Goal: Find specific page/section: Find specific page/section

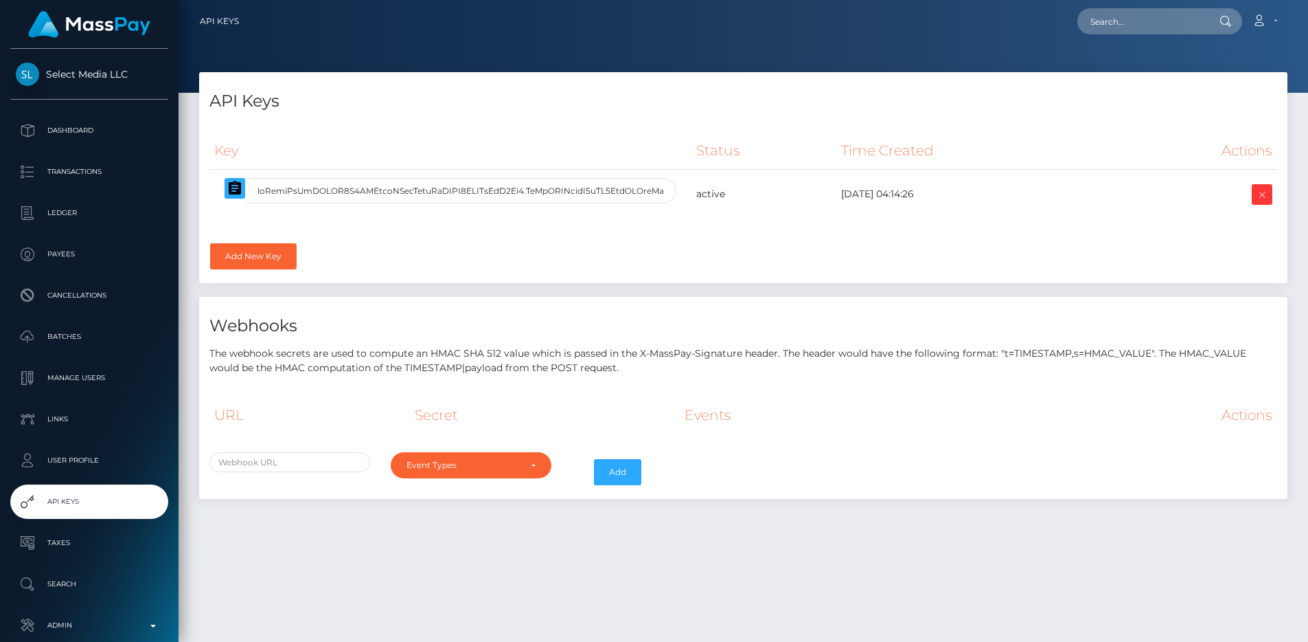
select select
click at [602, 88] on div "API Keys" at bounding box center [743, 92] width 1089 height 41
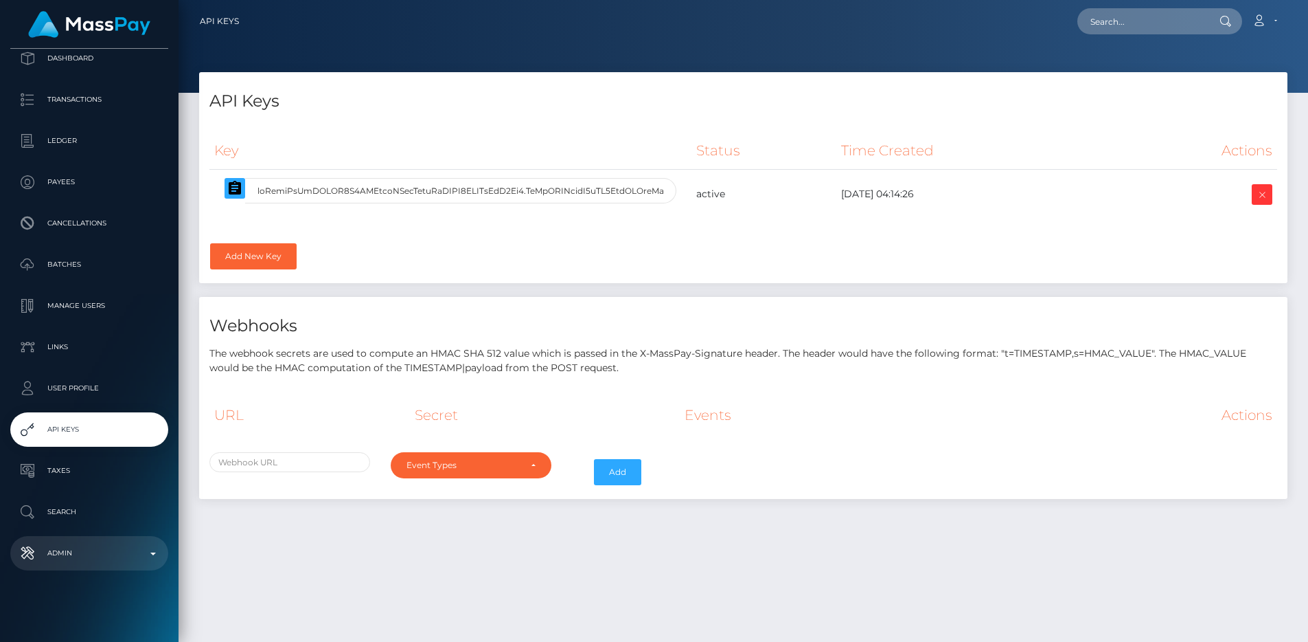
click at [54, 536] on link "Admin" at bounding box center [89, 553] width 158 height 34
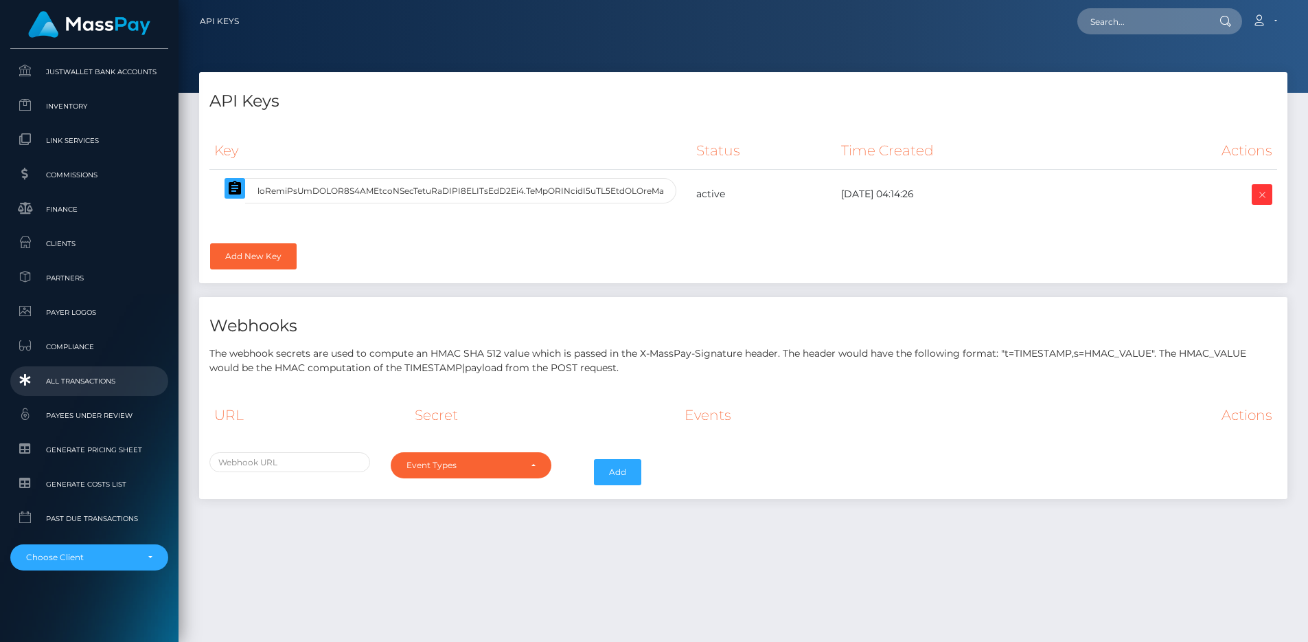
click at [82, 373] on span "All Transactions" at bounding box center [89, 381] width 147 height 16
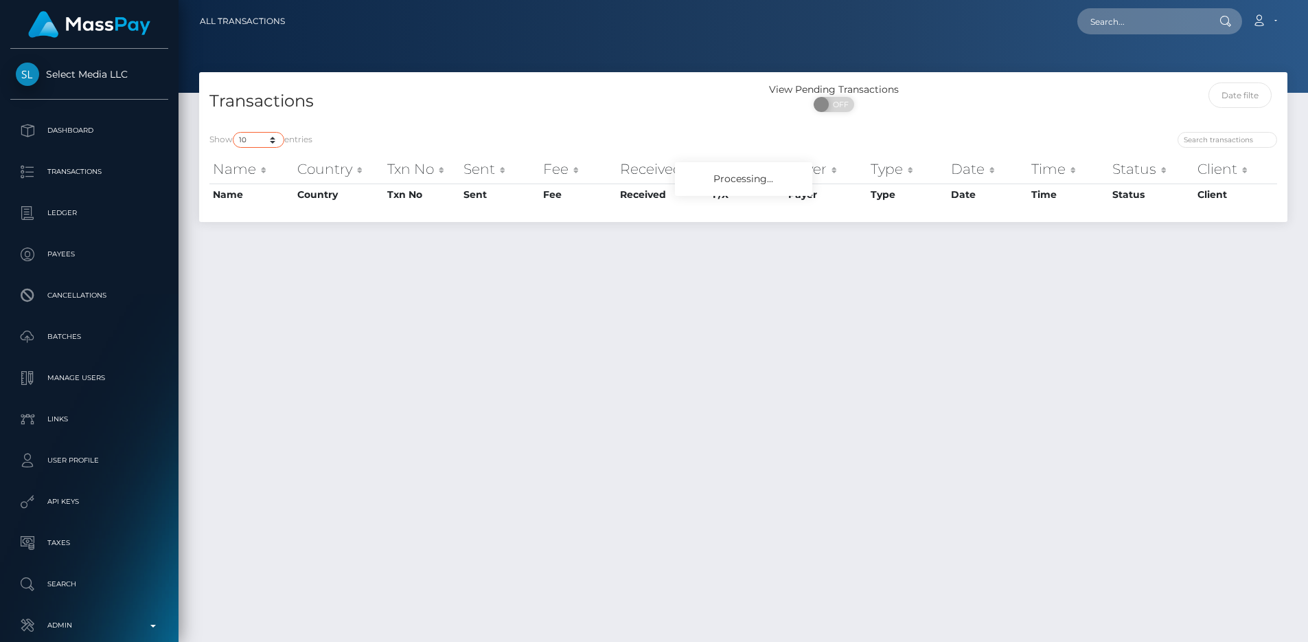
click at [260, 136] on select "10 25 50 100 250 500 1,000 3,500 All" at bounding box center [259, 140] width 52 height 16
select select "250"
click at [234, 132] on select "10 25 50 100 250 500 1,000 3,500 All" at bounding box center [259, 140] width 52 height 16
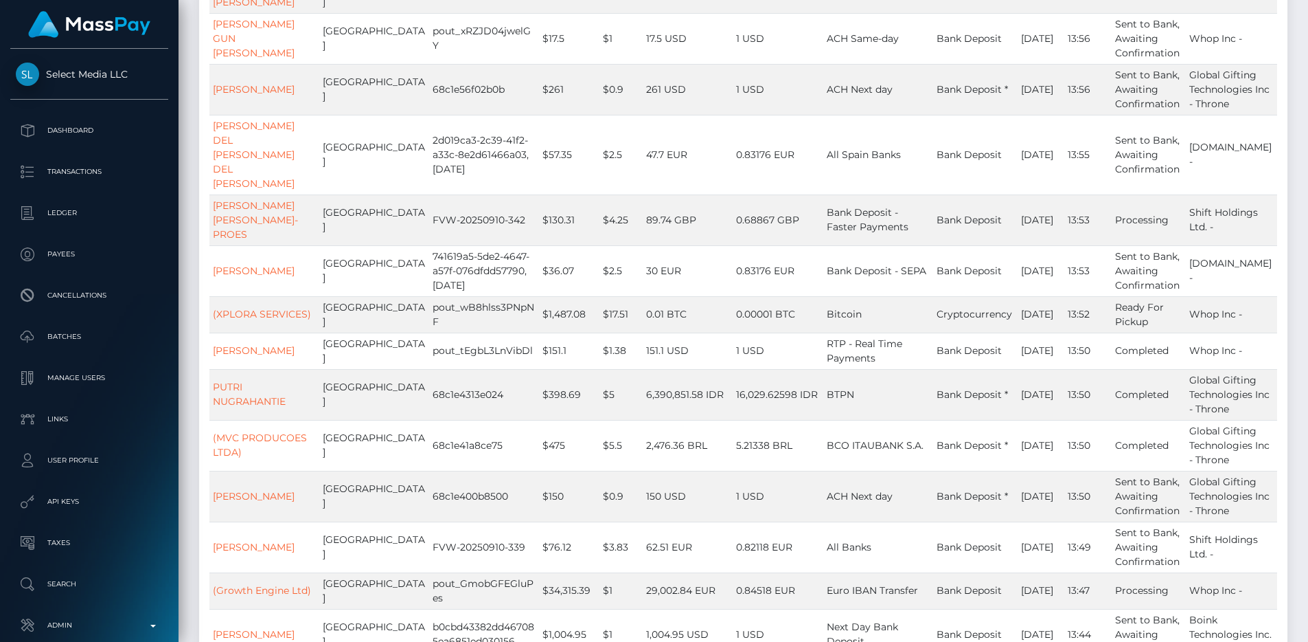
scroll to position [11628, 0]
